Goal: Complete application form

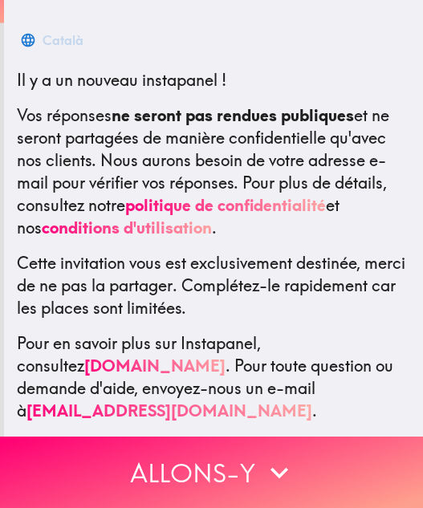
scroll to position [272, 0]
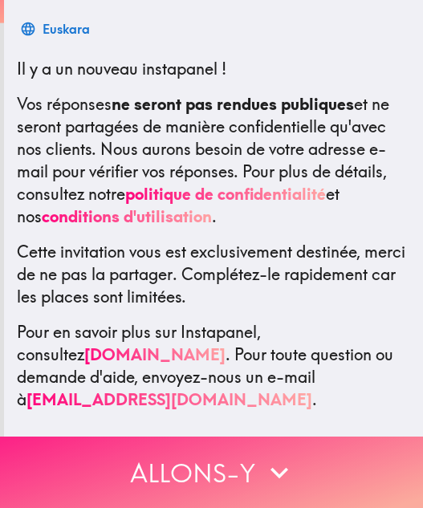
click at [262, 466] on icon "button" at bounding box center [279, 472] width 35 height 35
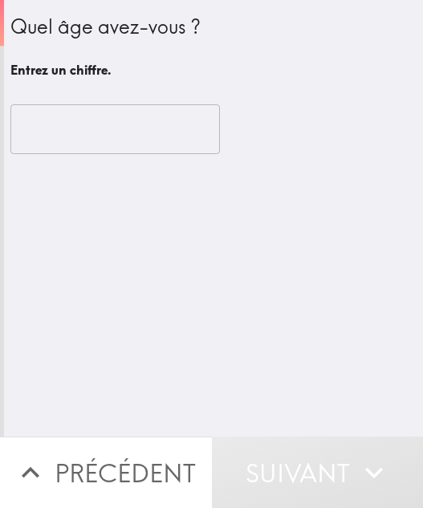
scroll to position [0, 0]
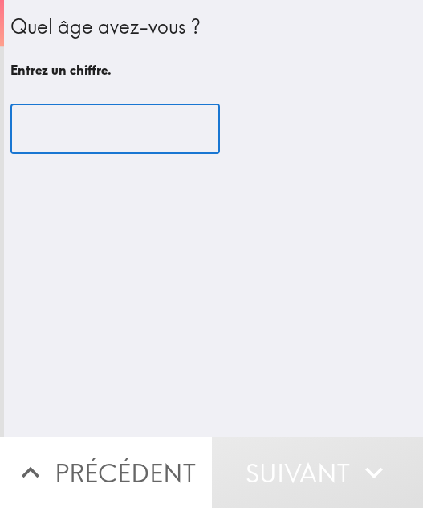
click at [132, 148] on input "number" at bounding box center [115, 129] width 210 height 50
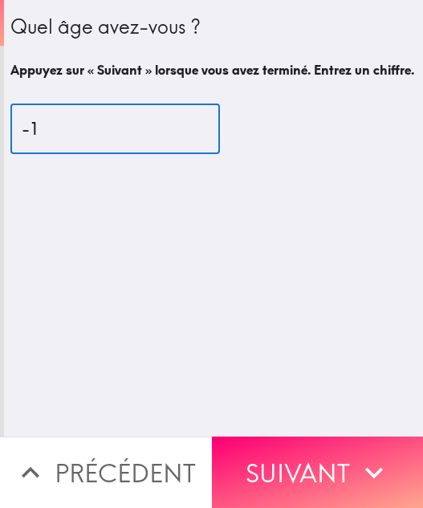
click at [181, 134] on input "-1" at bounding box center [115, 129] width 210 height 50
click at [181, 143] on input "31" at bounding box center [115, 129] width 210 height 50
type input "30"
click at [179, 153] on input "30" at bounding box center [115, 129] width 210 height 50
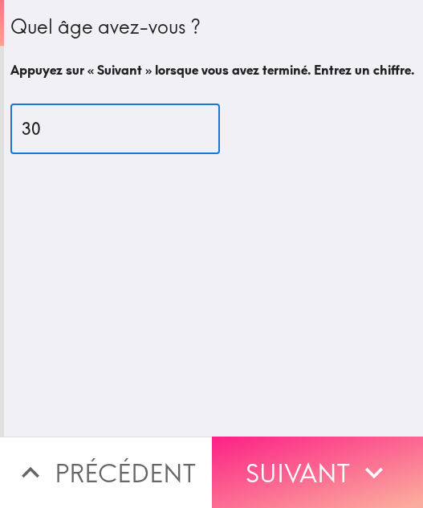
click at [282, 462] on button "Suivant" at bounding box center [318, 472] width 212 height 71
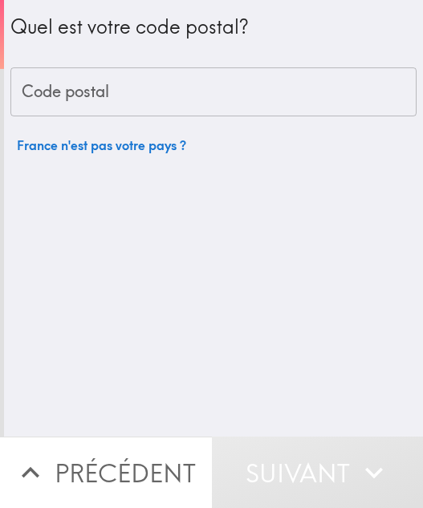
click at [95, 104] on input "Code postal" at bounding box center [213, 92] width 406 height 50
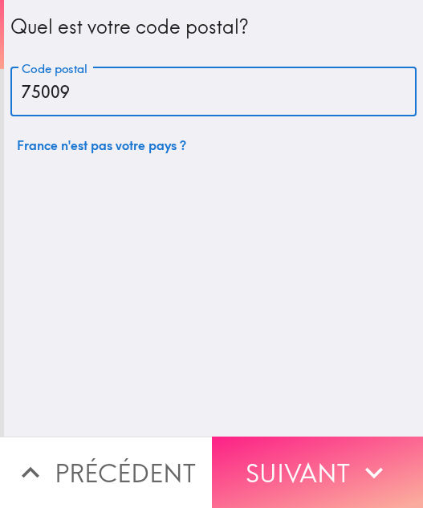
type input "75009"
click at [356, 460] on icon "button" at bounding box center [373, 472] width 35 height 35
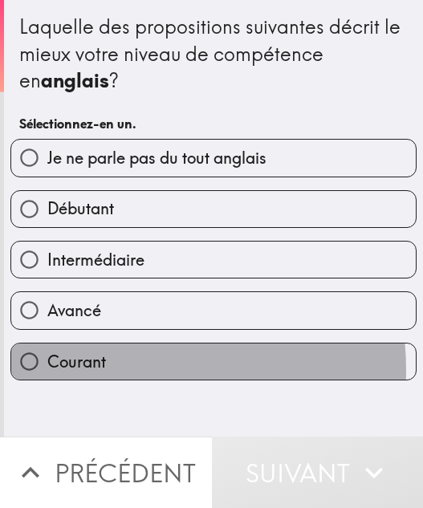
click at [96, 371] on span "Courant" at bounding box center [76, 362] width 59 height 22
click at [47, 371] on input "Courant" at bounding box center [29, 362] width 36 height 36
radio input "true"
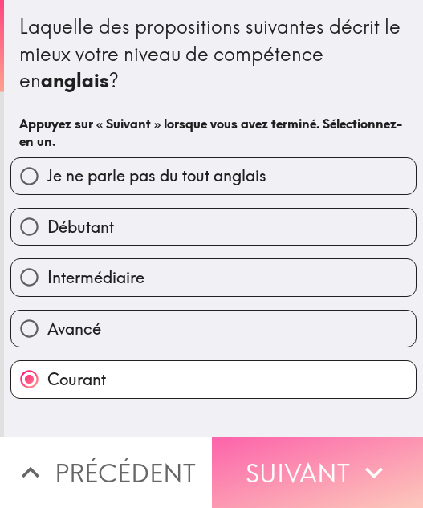
click at [304, 468] on button "Suivant" at bounding box center [318, 472] width 212 height 71
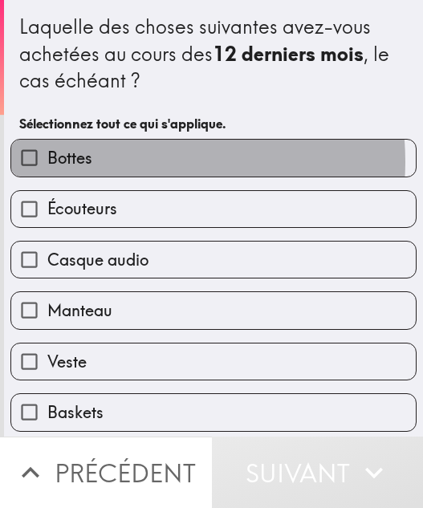
click at [121, 161] on label "Bottes" at bounding box center [213, 158] width 405 height 36
click at [47, 161] on input "Bottes" at bounding box center [29, 158] width 36 height 36
checkbox input "true"
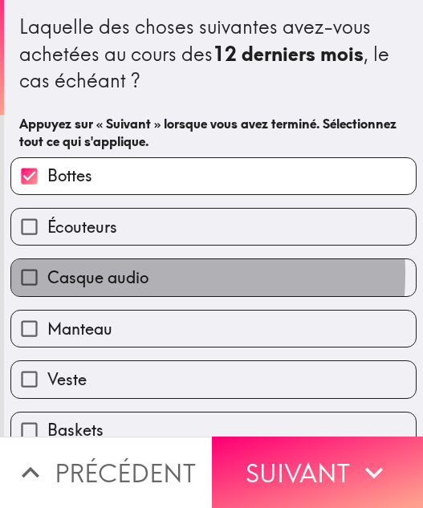
click at [129, 274] on span "Casque audio" at bounding box center [97, 277] width 101 height 22
click at [47, 274] on input "Casque audio" at bounding box center [29, 277] width 36 height 36
checkbox input "true"
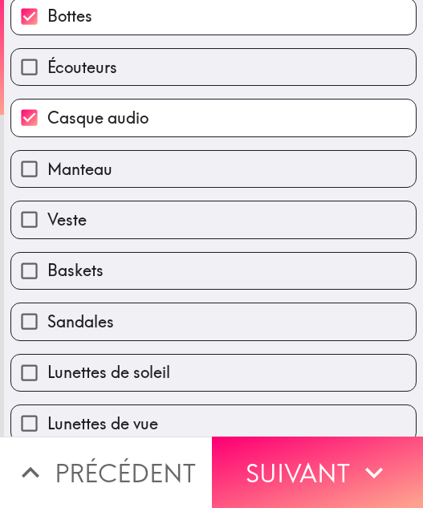
scroll to position [161, 0]
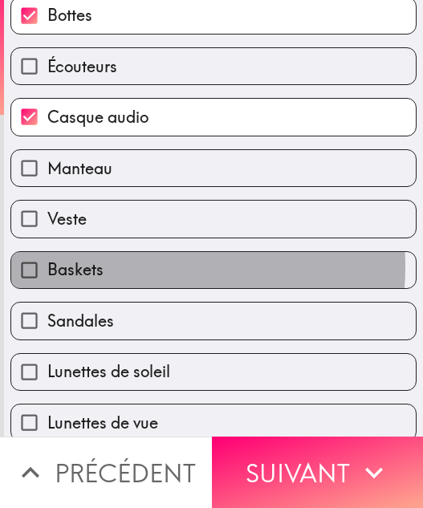
drag, startPoint x: 112, startPoint y: 266, endPoint x: 119, endPoint y: 300, distance: 34.3
click at [112, 274] on label "Baskets" at bounding box center [213, 270] width 405 height 36
click at [47, 274] on input "Baskets" at bounding box center [29, 270] width 36 height 36
checkbox input "true"
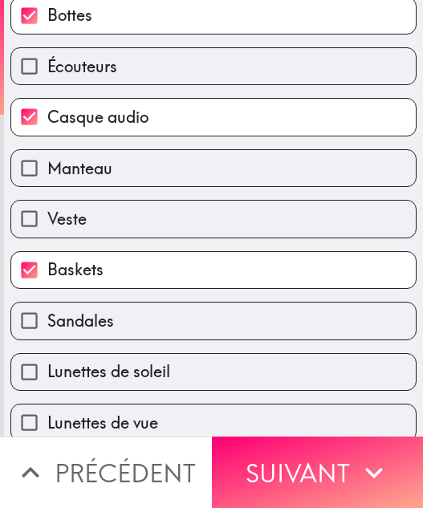
click at [111, 325] on label "Sandales" at bounding box center [213, 321] width 405 height 36
click at [47, 325] on input "Sandales" at bounding box center [29, 321] width 36 height 36
checkbox input "true"
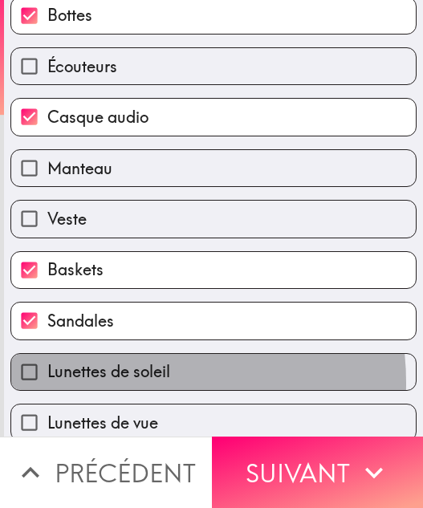
click at [135, 383] on span "Lunettes de soleil" at bounding box center [108, 371] width 123 height 22
click at [47, 383] on input "Lunettes de soleil" at bounding box center [29, 372] width 36 height 36
checkbox input "true"
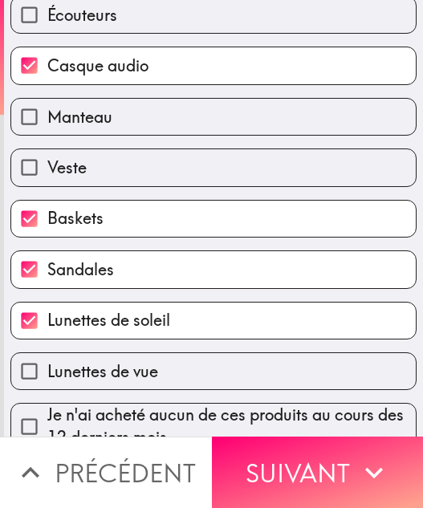
scroll to position [237, 0]
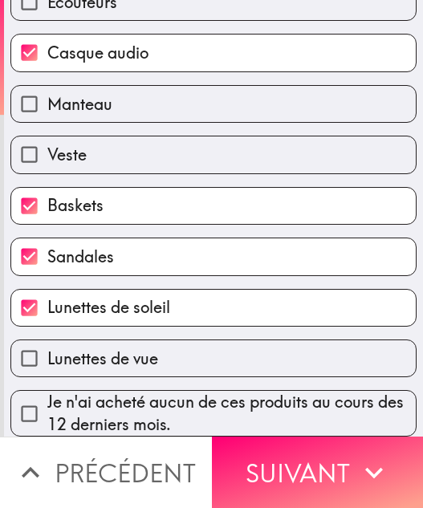
click at [126, 348] on span "Lunettes de vue" at bounding box center [102, 359] width 111 height 22
click at [47, 344] on input "Lunettes de vue" at bounding box center [29, 358] width 36 height 36
checkbox input "true"
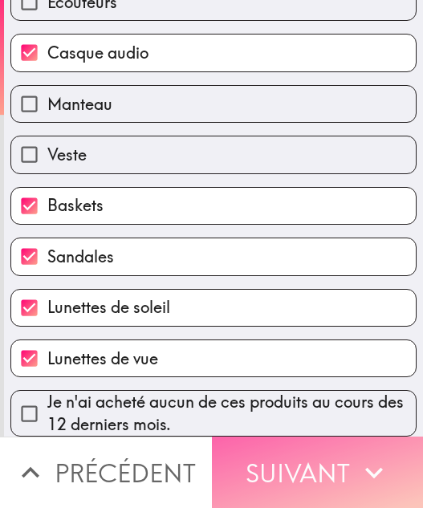
drag, startPoint x: 262, startPoint y: 446, endPoint x: 421, endPoint y: 343, distance: 189.7
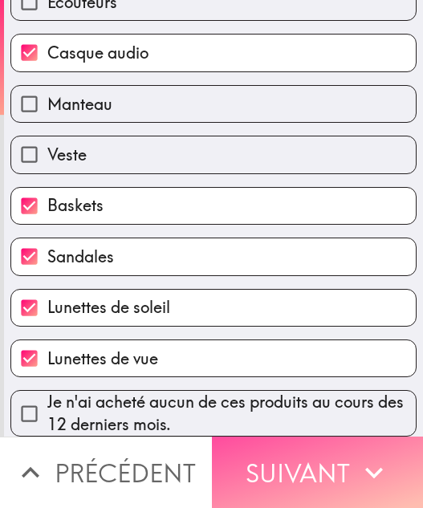
click at [269, 448] on button "Suivant" at bounding box center [318, 472] width 212 height 71
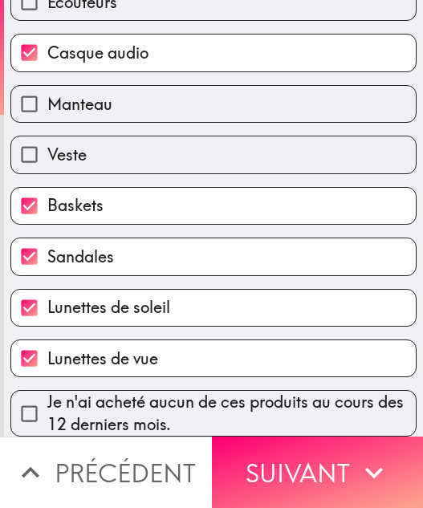
scroll to position [0, 0]
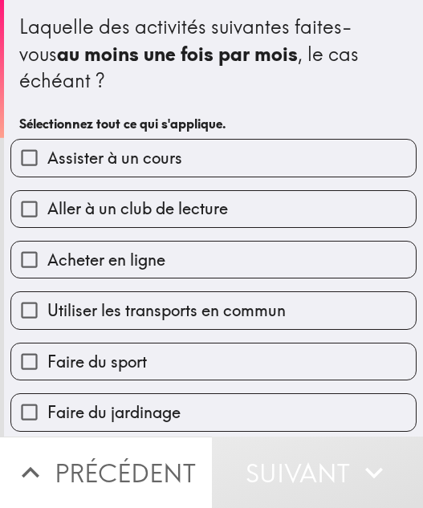
drag, startPoint x: 137, startPoint y: 261, endPoint x: 137, endPoint y: 224, distance: 36.9
click at [137, 261] on span "Acheter en ligne" at bounding box center [106, 260] width 118 height 22
click at [47, 261] on input "Acheter en ligne" at bounding box center [29, 260] width 36 height 36
checkbox input "true"
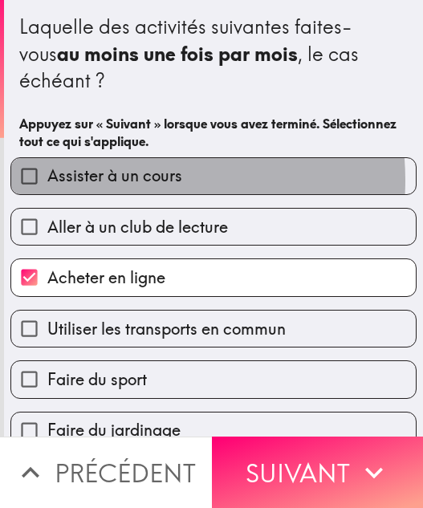
click at [125, 181] on span "Assister à un cours" at bounding box center [114, 176] width 135 height 22
click at [47, 181] on input "Assister à un cours" at bounding box center [29, 176] width 36 height 36
checkbox input "true"
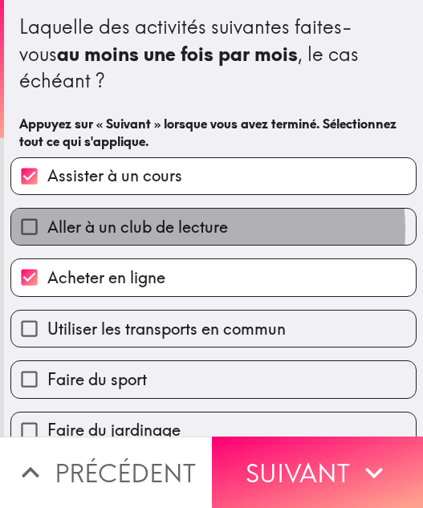
click at [166, 230] on span "Aller à un club de lecture" at bounding box center [137, 227] width 181 height 22
click at [47, 230] on input "Aller à un club de lecture" at bounding box center [29, 227] width 36 height 36
checkbox input "true"
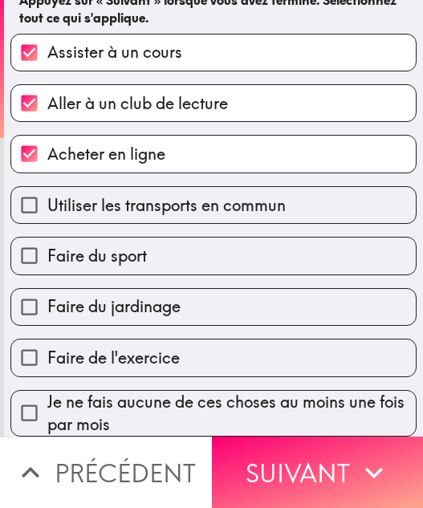
scroll to position [136, 0]
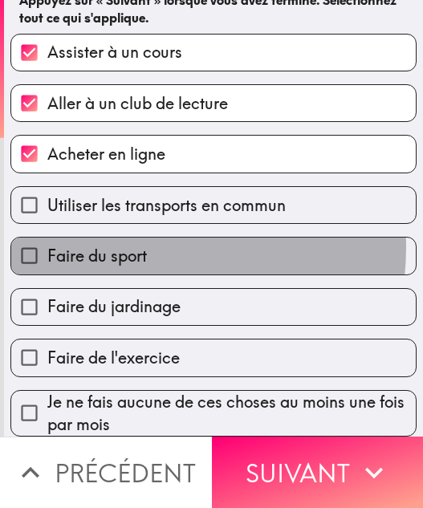
drag, startPoint x: 134, startPoint y: 235, endPoint x: 153, endPoint y: 285, distance: 53.1
click at [135, 245] on span "Faire du sport" at bounding box center [97, 256] width 100 height 22
click at [47, 238] on input "Faire du sport" at bounding box center [29, 256] width 36 height 36
checkbox input "true"
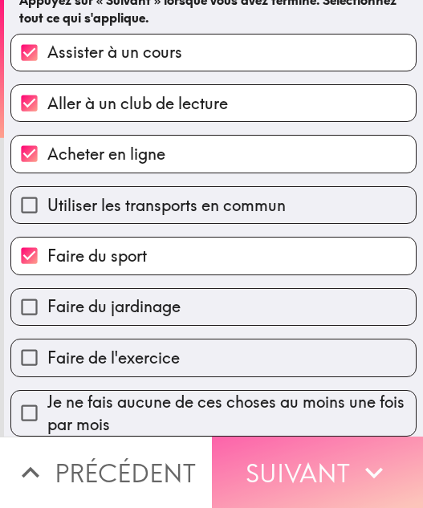
drag, startPoint x: 309, startPoint y: 481, endPoint x: 405, endPoint y: 382, distance: 137.9
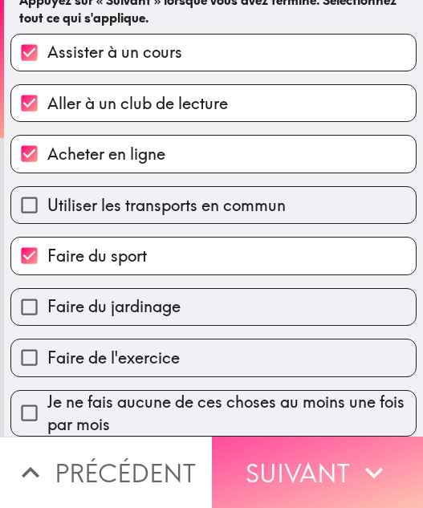
click at [310, 479] on button "Suivant" at bounding box center [318, 472] width 212 height 71
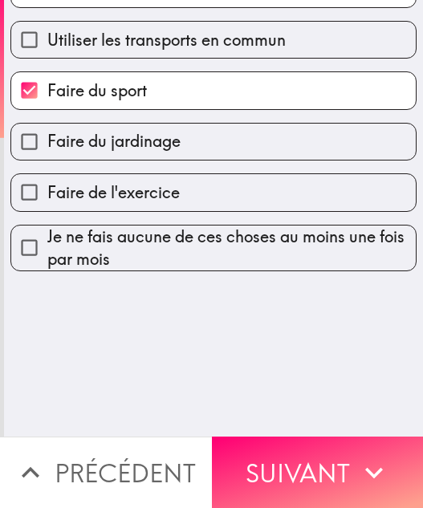
scroll to position [0, 0]
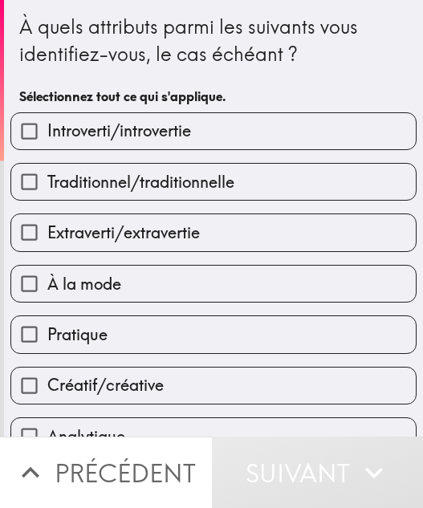
drag, startPoint x: 157, startPoint y: 255, endPoint x: 150, endPoint y: 283, distance: 28.8
click at [154, 270] on div "À la mode" at bounding box center [207, 277] width 419 height 51
click at [149, 283] on label "À la mode" at bounding box center [213, 284] width 405 height 36
click at [47, 283] on input "À la mode" at bounding box center [29, 284] width 36 height 36
checkbox input "true"
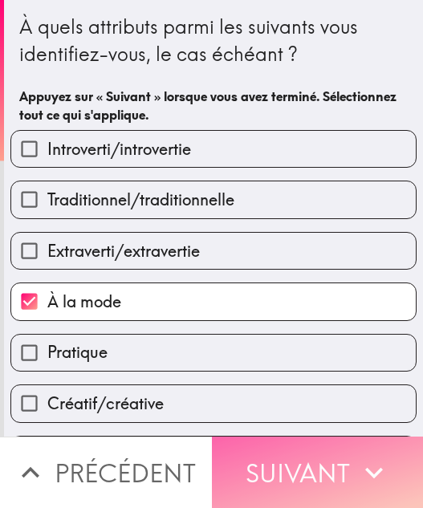
click at [275, 449] on button "Suivant" at bounding box center [318, 472] width 212 height 71
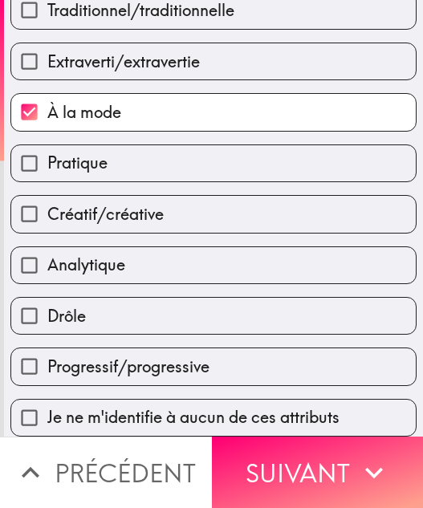
scroll to position [201, 0]
